Goal: Information Seeking & Learning: Learn about a topic

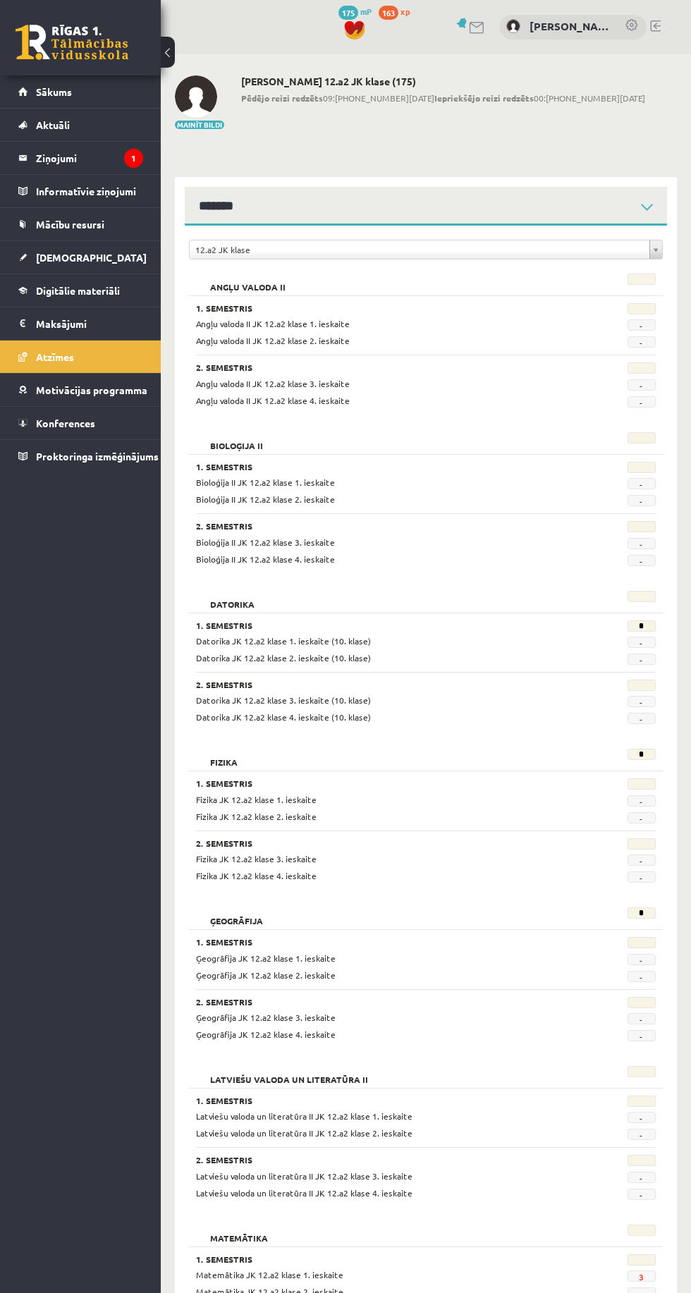
click at [70, 152] on legend "Ziņojumi 1" at bounding box center [89, 158] width 107 height 32
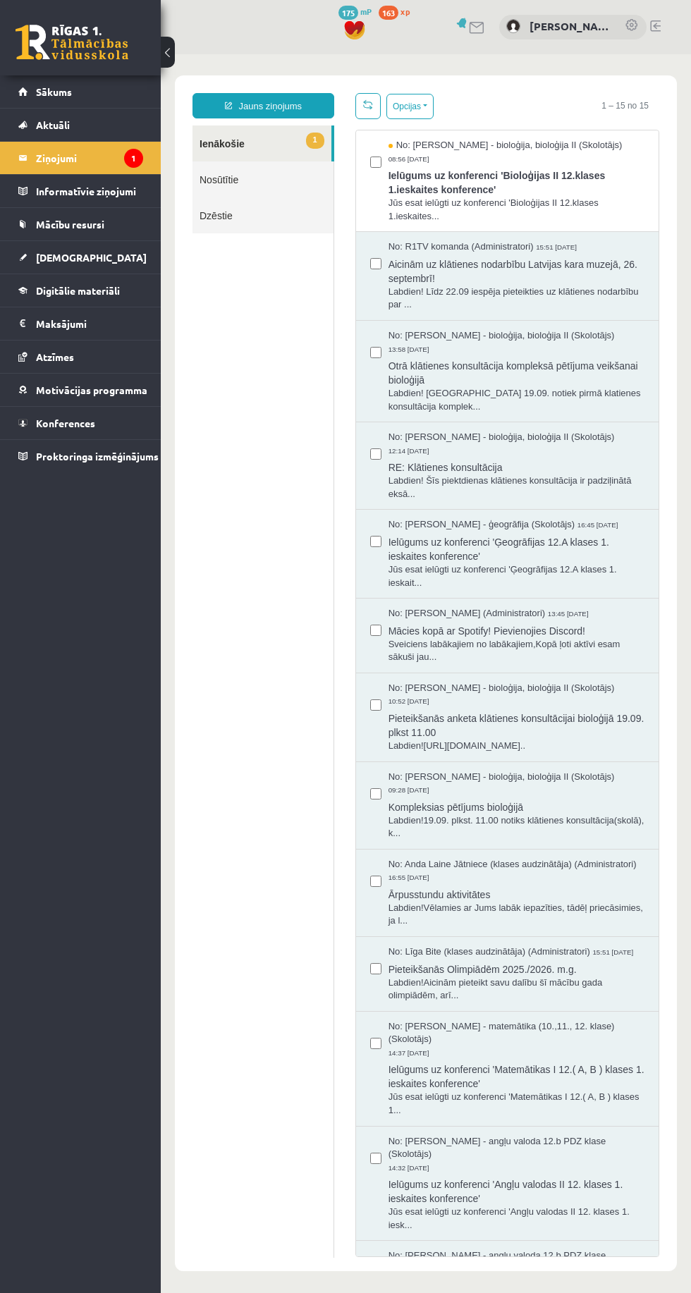
click at [582, 179] on span "Ielūgums uz konferenci 'Bioloģijas II 12.klases 1.ieskaites konference'" at bounding box center [516, 181] width 256 height 32
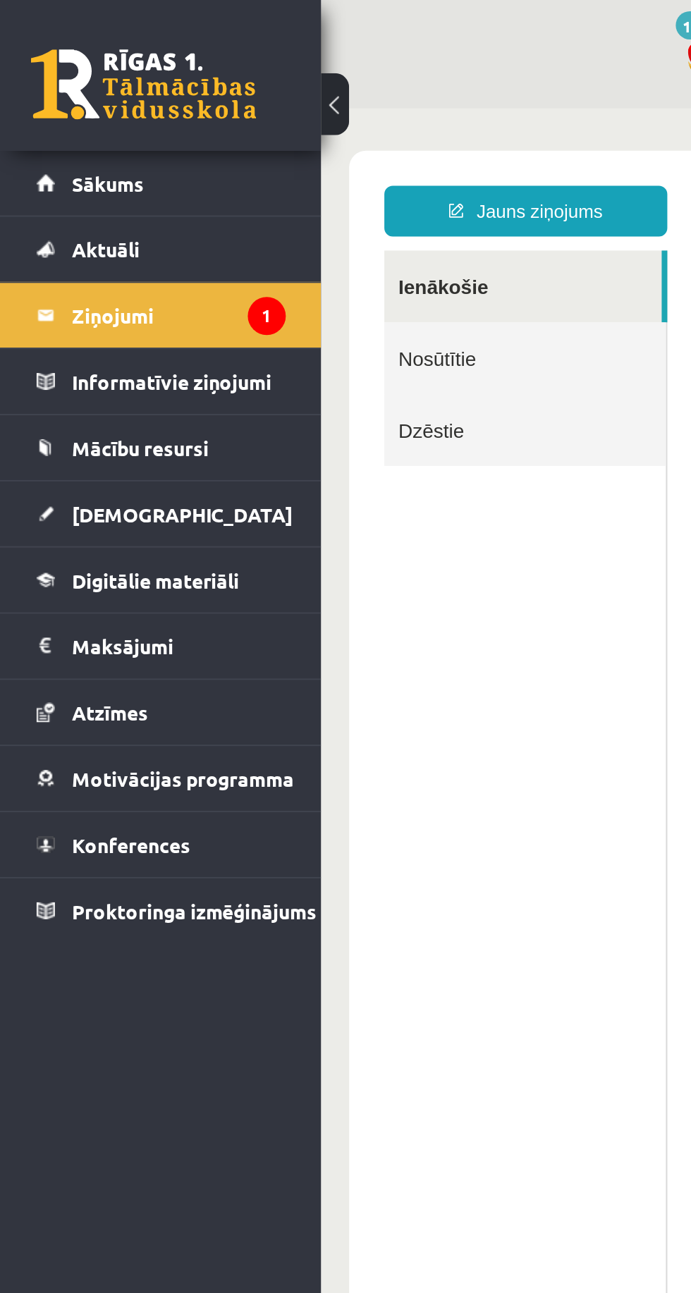
click at [100, 432] on link "Konferences" at bounding box center [80, 423] width 125 height 32
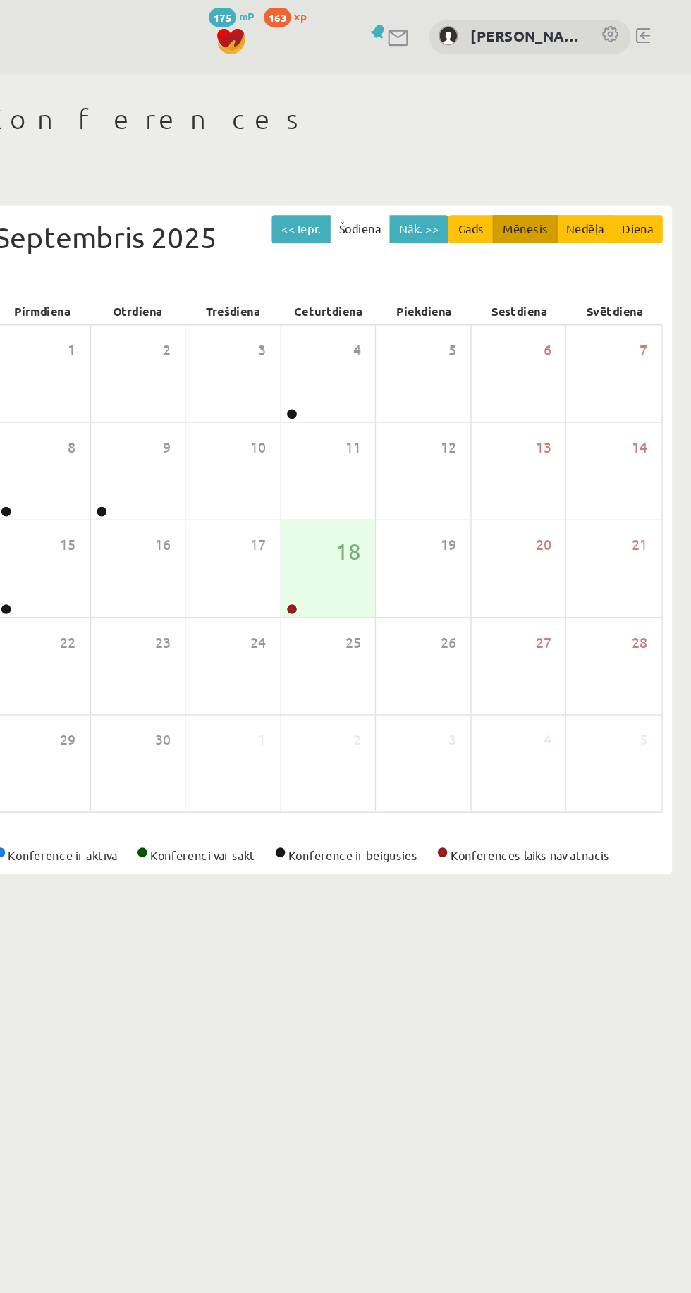
click at [410, 457] on div "25" at bounding box center [425, 486] width 69 height 70
click at [404, 421] on div "18" at bounding box center [425, 415] width 69 height 70
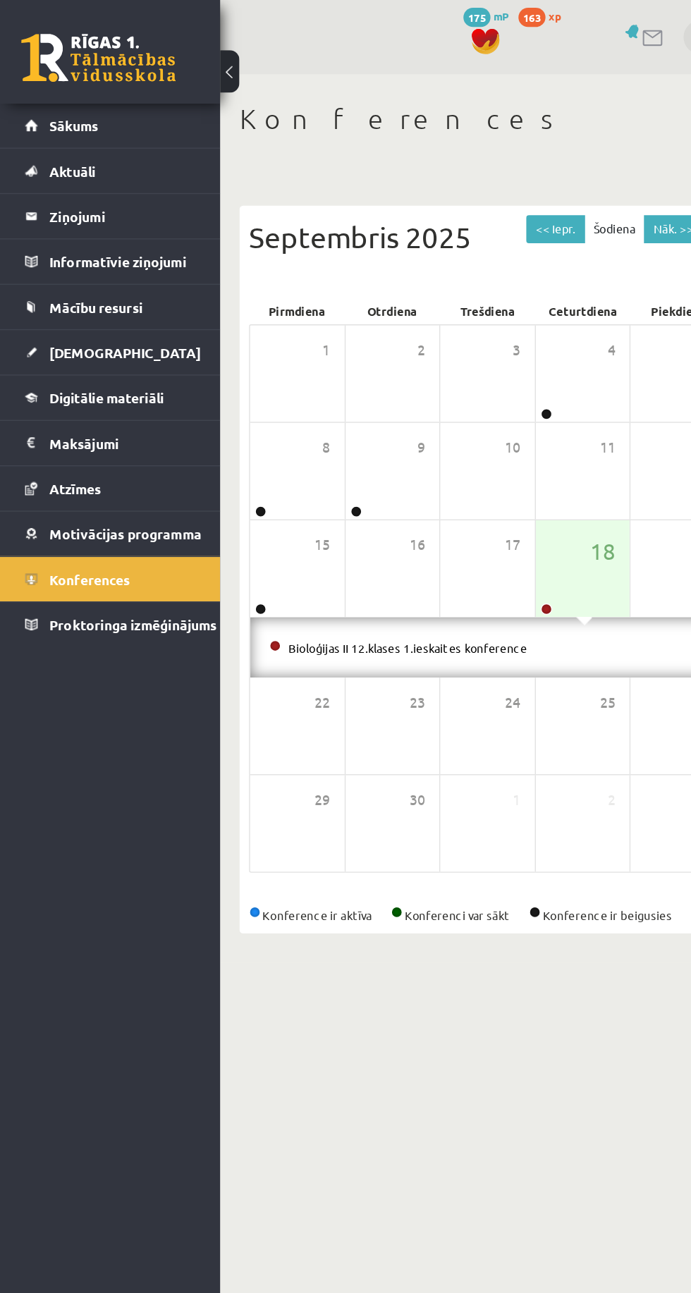
click at [114, 78] on link "Sākums" at bounding box center [80, 91] width 125 height 32
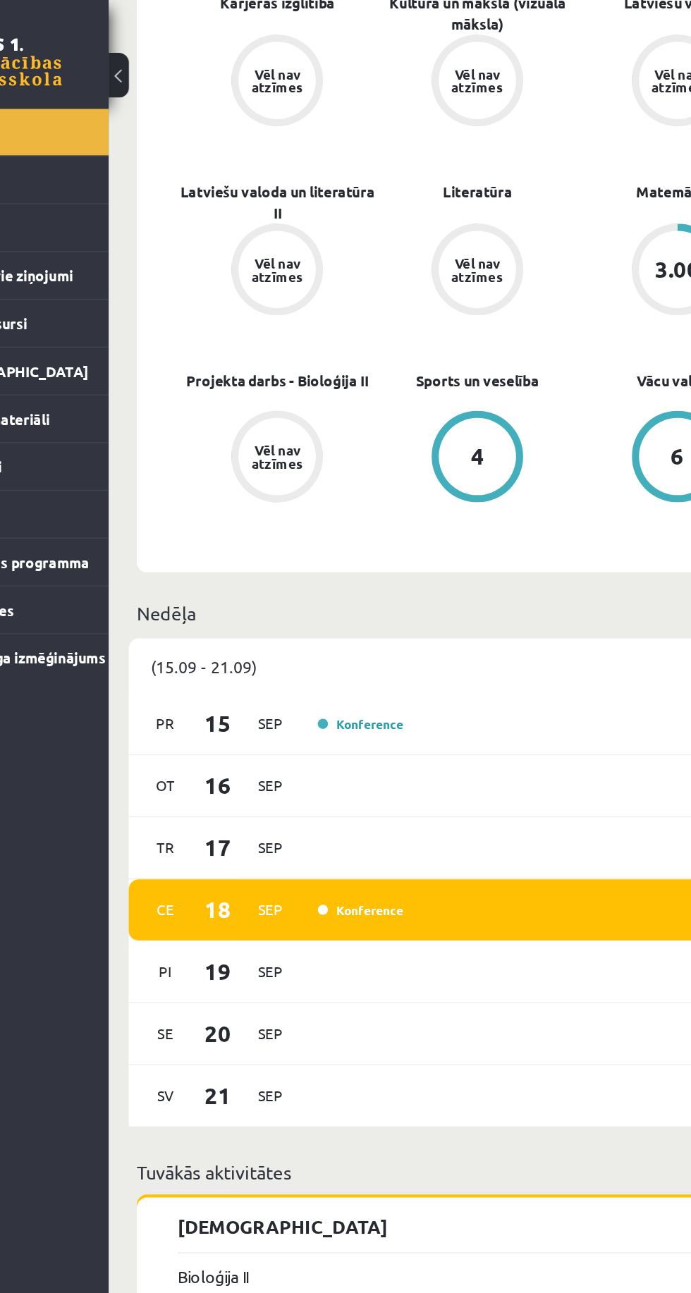
scroll to position [867, 0]
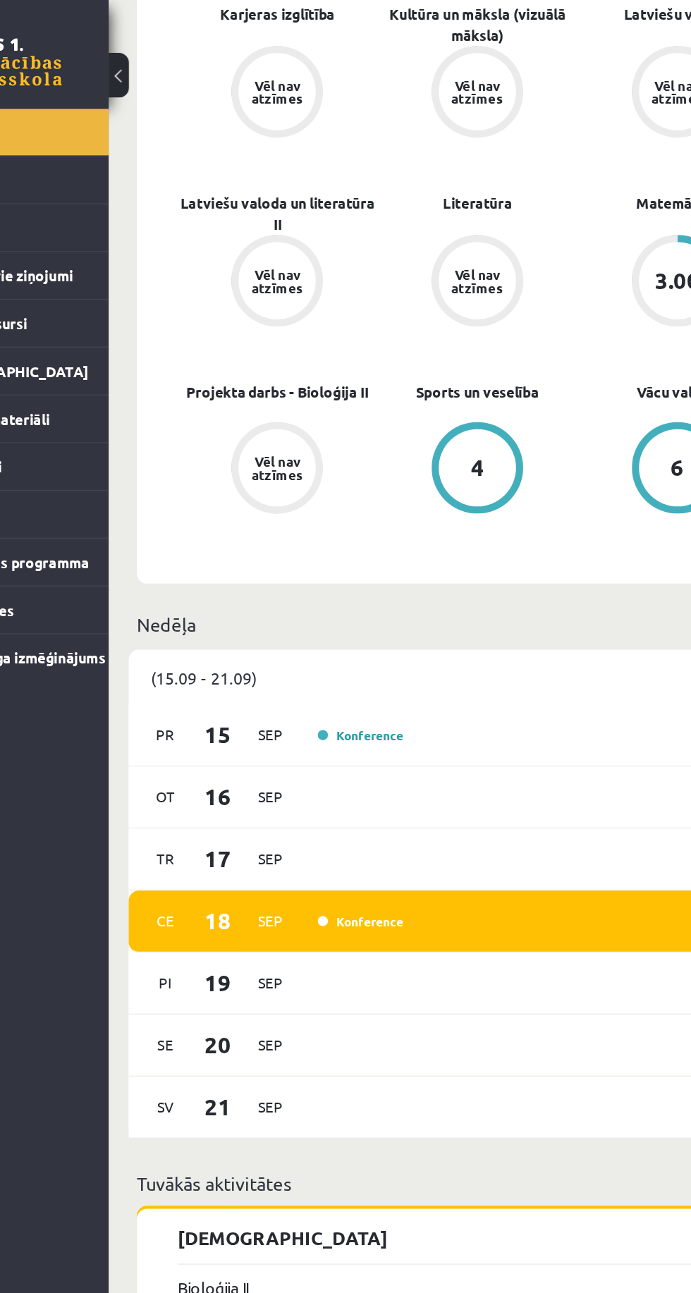
click at [326, 640] on link "Konference" at bounding box center [335, 638] width 59 height 11
click at [309, 640] on link "Konference" at bounding box center [335, 638] width 59 height 11
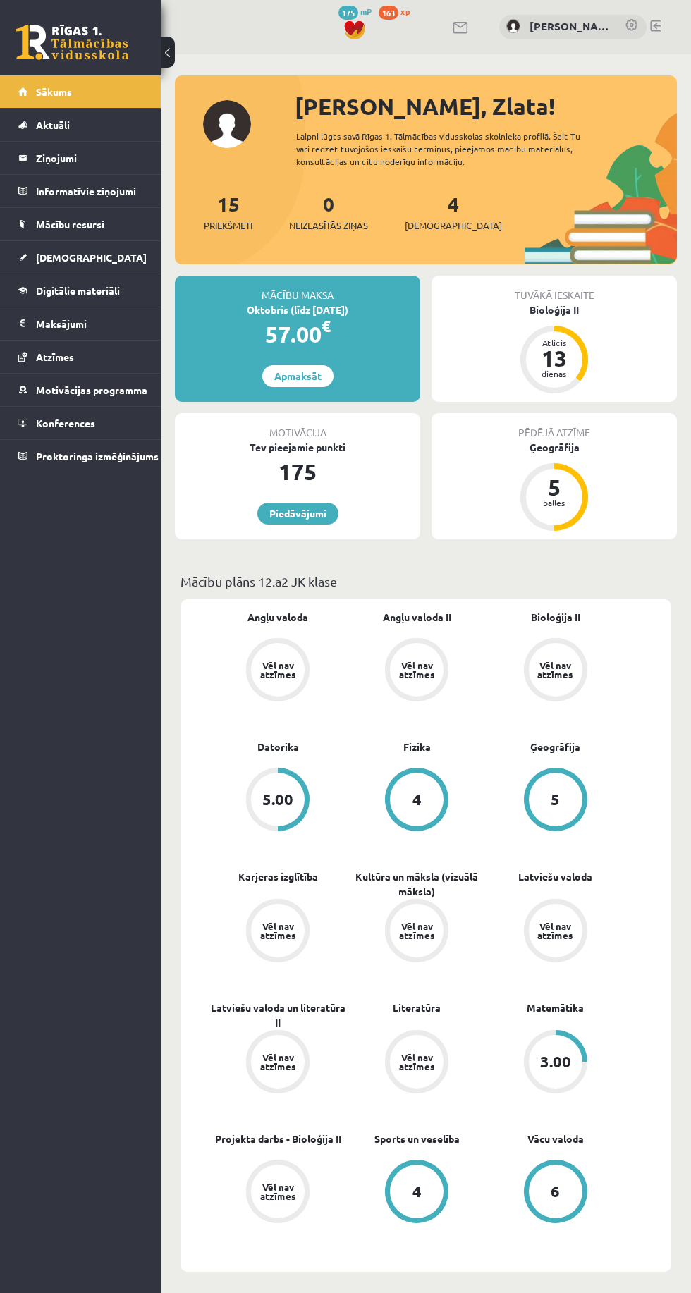
scroll to position [46, 0]
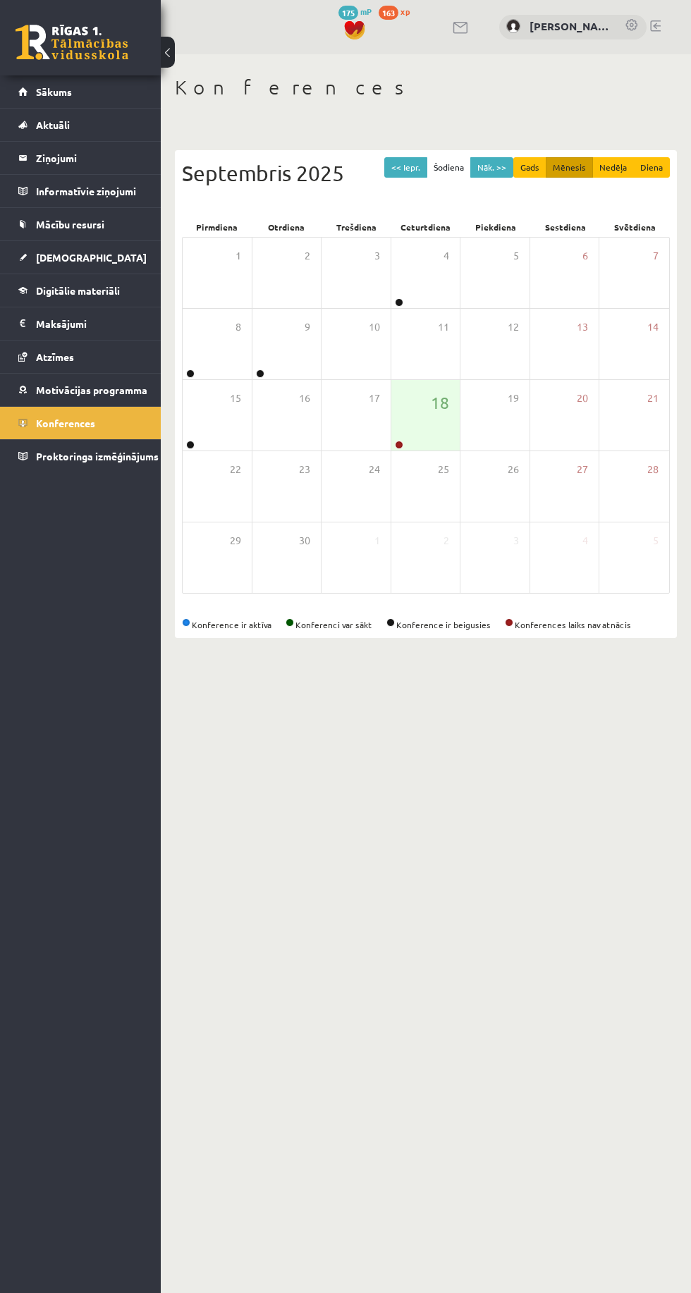
click at [495, 1291] on body "0 Dāvanas 175 mP 163 xp Zlata Zima Sākums Aktuāli Kā mācīties eSKOLĀ Kontakti N…" at bounding box center [345, 646] width 691 height 1293
